Goal: Information Seeking & Learning: Learn about a topic

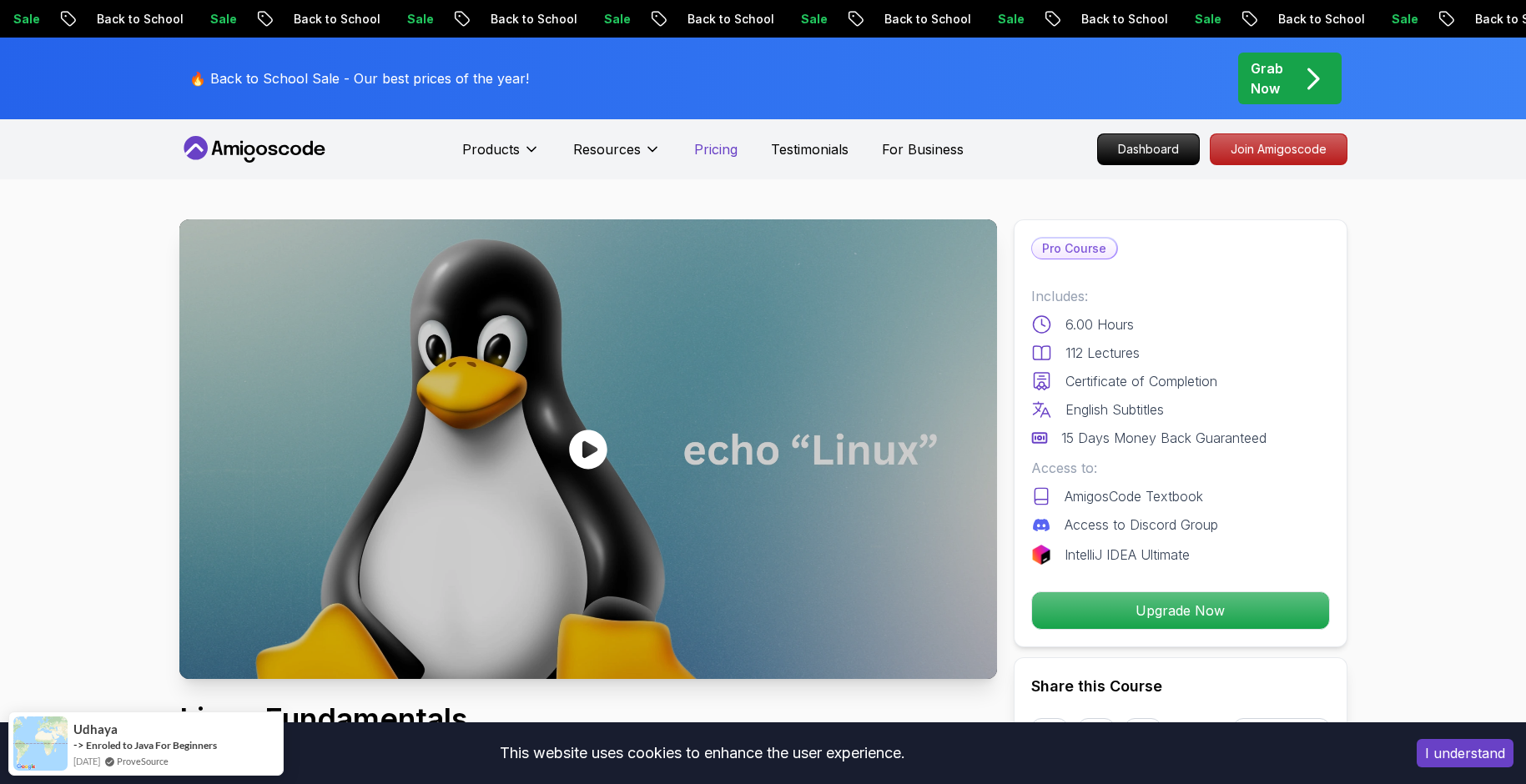
click at [707, 152] on p "Pricing" at bounding box center [715, 149] width 43 height 20
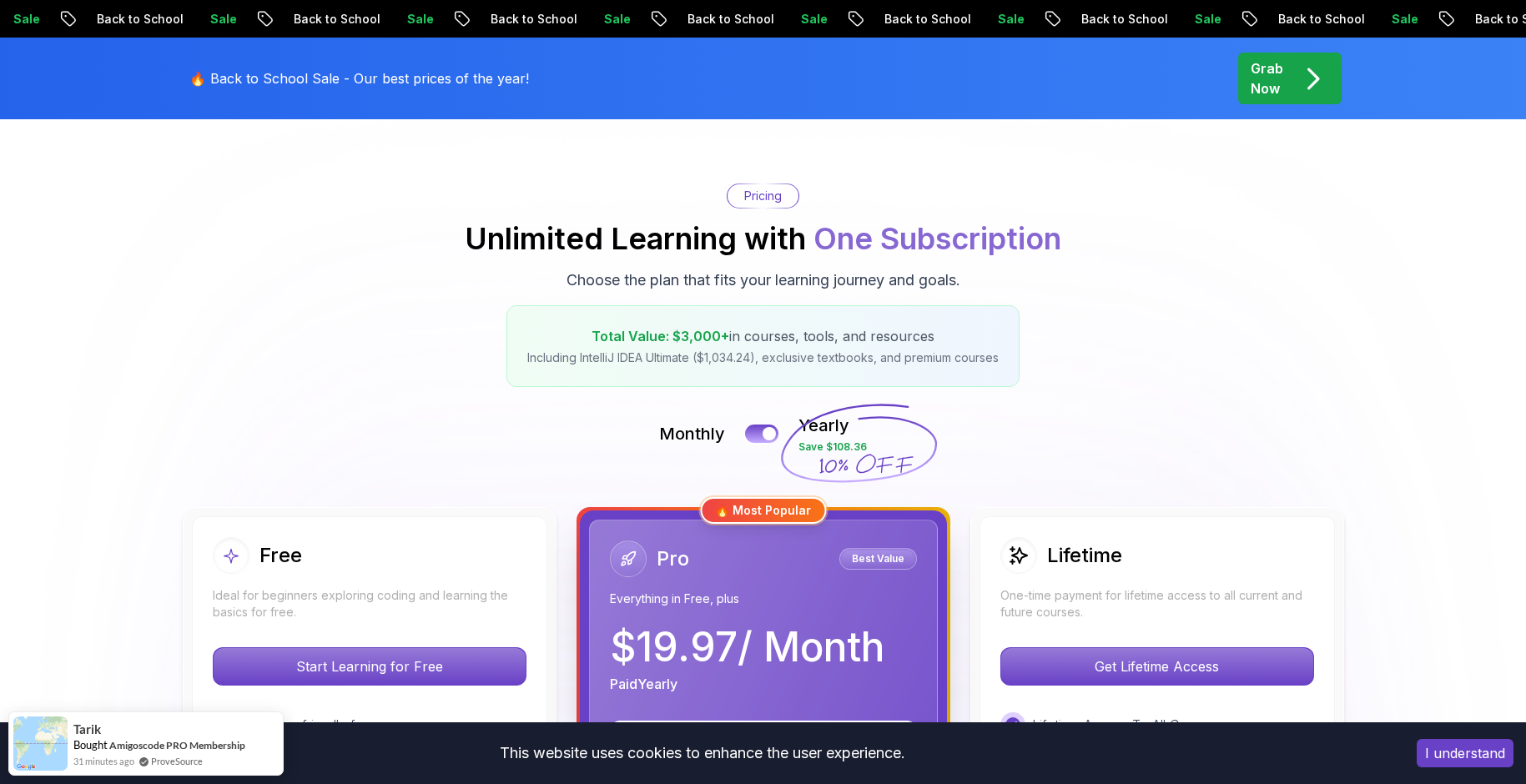
scroll to position [83, 0]
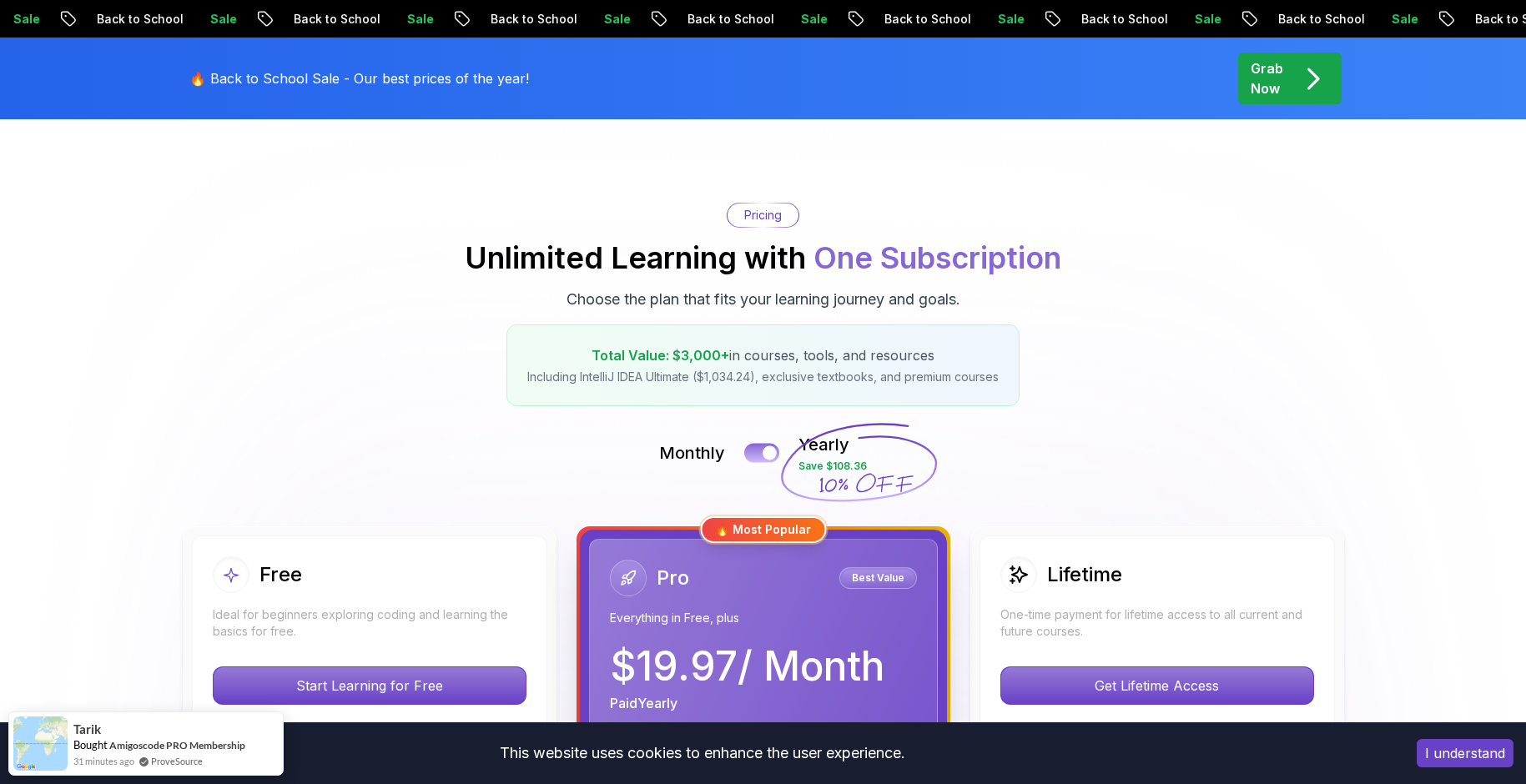
click at [757, 451] on button at bounding box center [762, 452] width 35 height 19
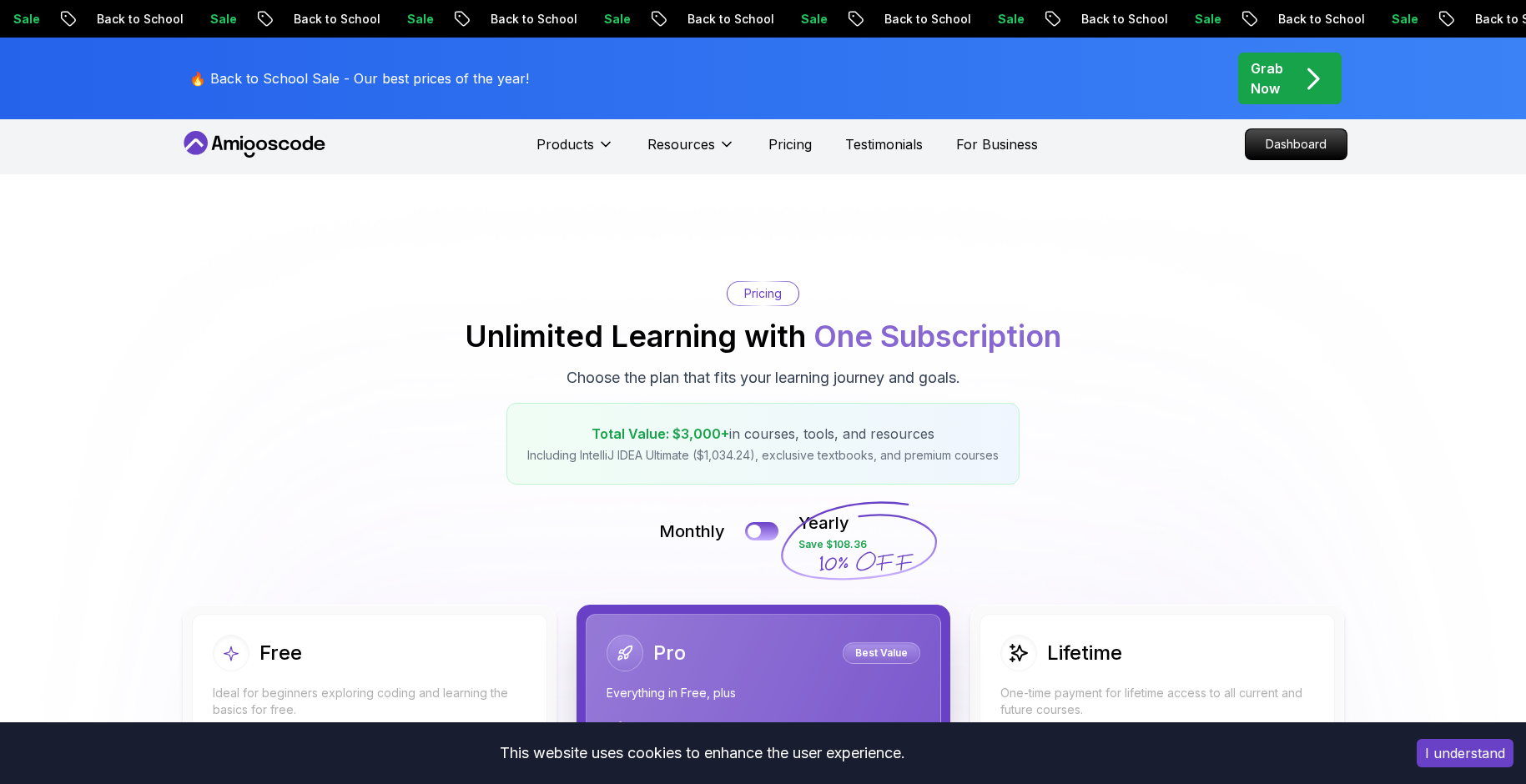
scroll to position [0, 0]
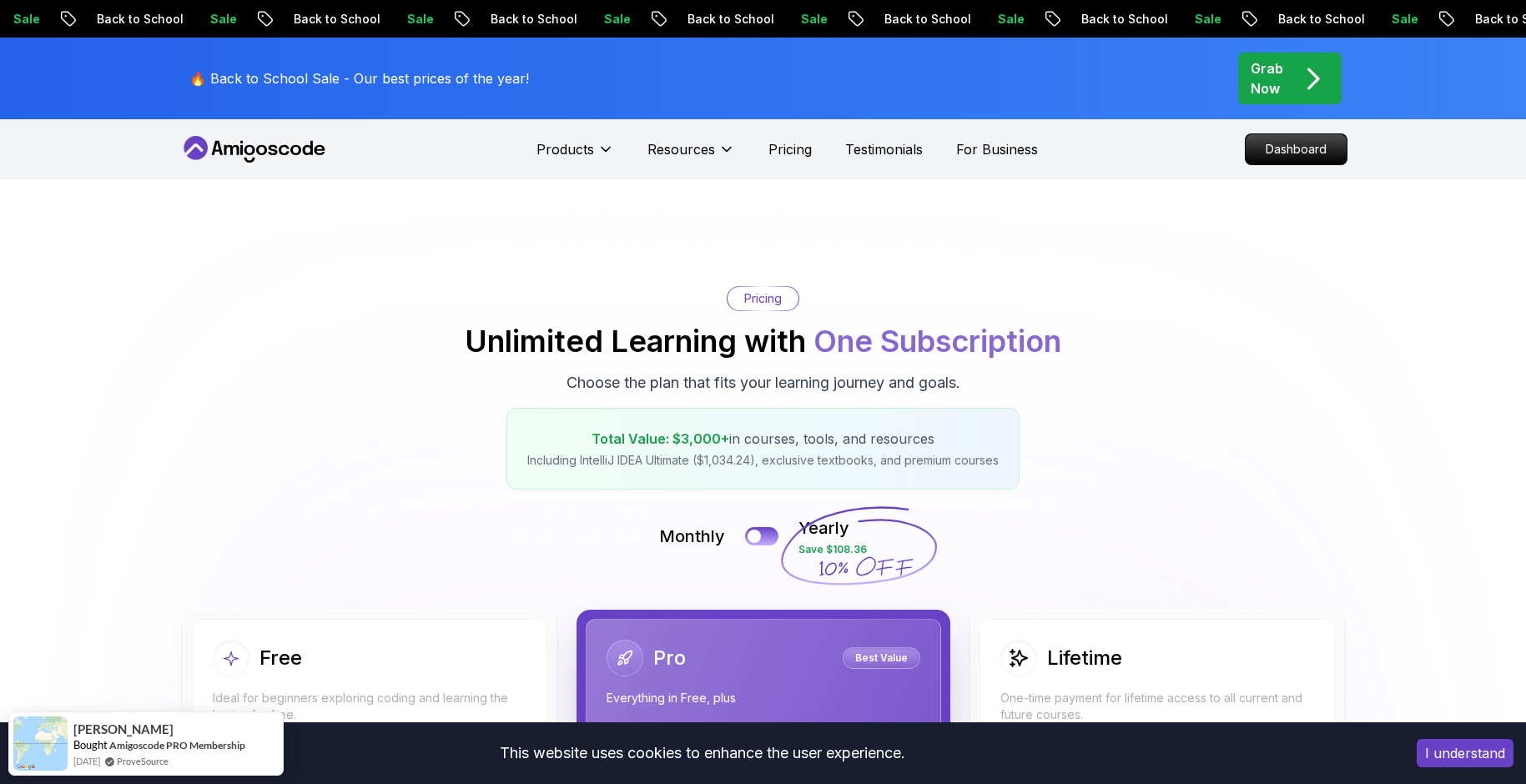
click at [270, 150] on icon at bounding box center [254, 149] width 150 height 27
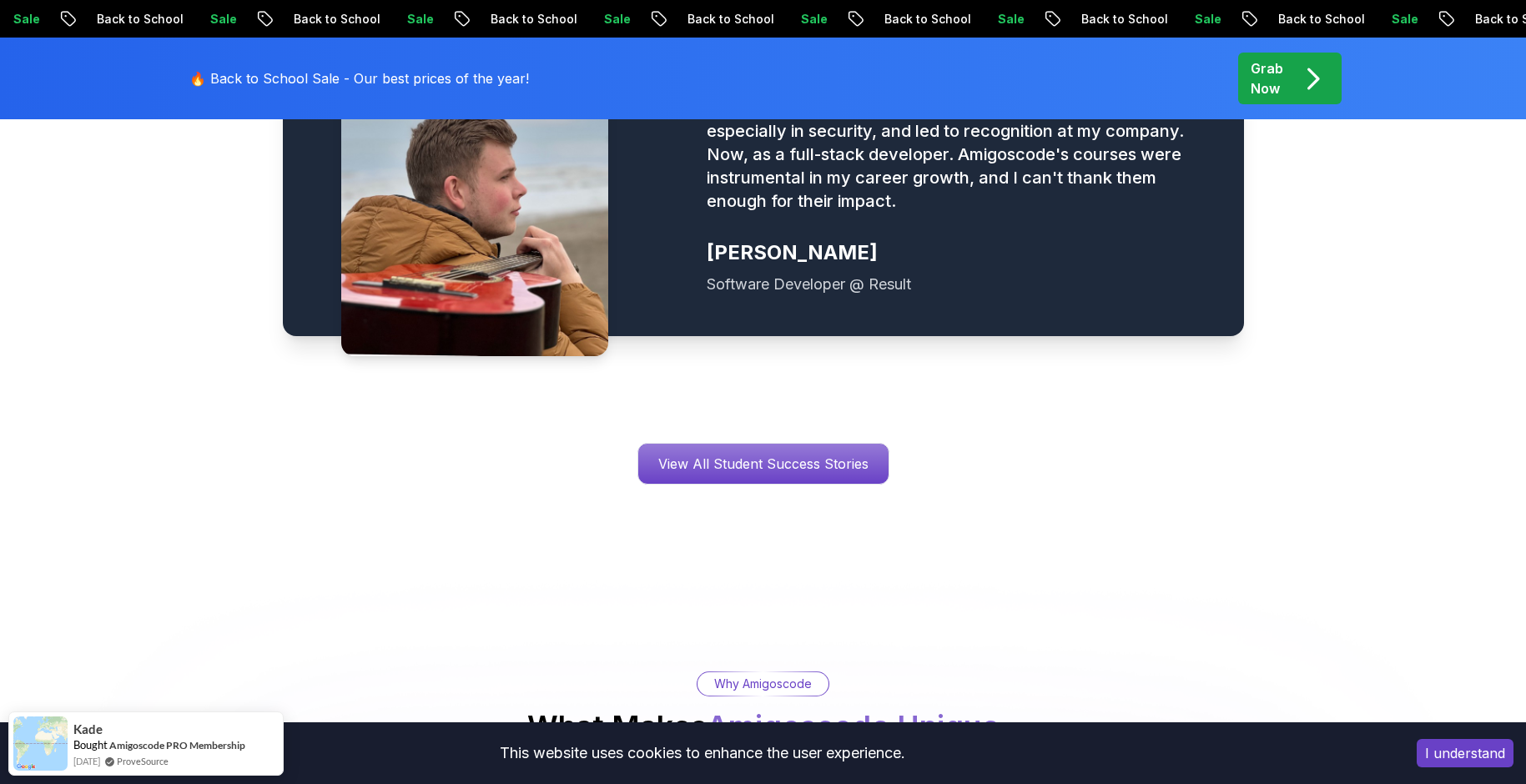
scroll to position [2403, 0]
